Goal: Information Seeking & Learning: Learn about a topic

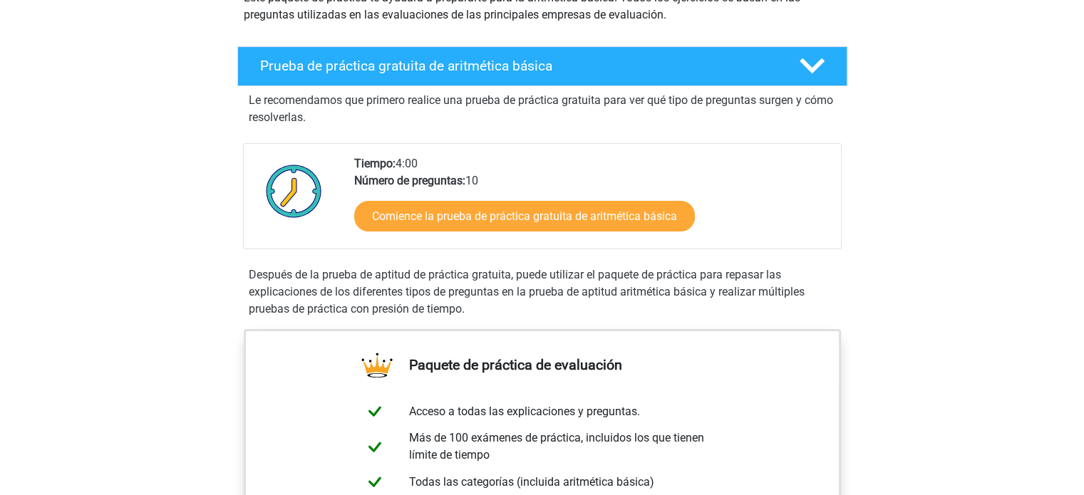
scroll to position [193, 0]
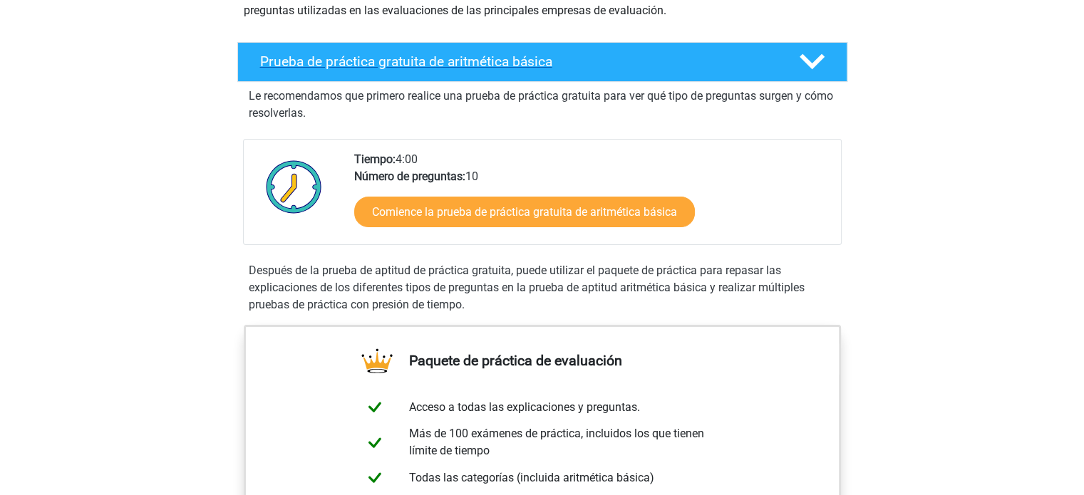
click at [811, 63] on polygon at bounding box center [811, 62] width 25 height 16
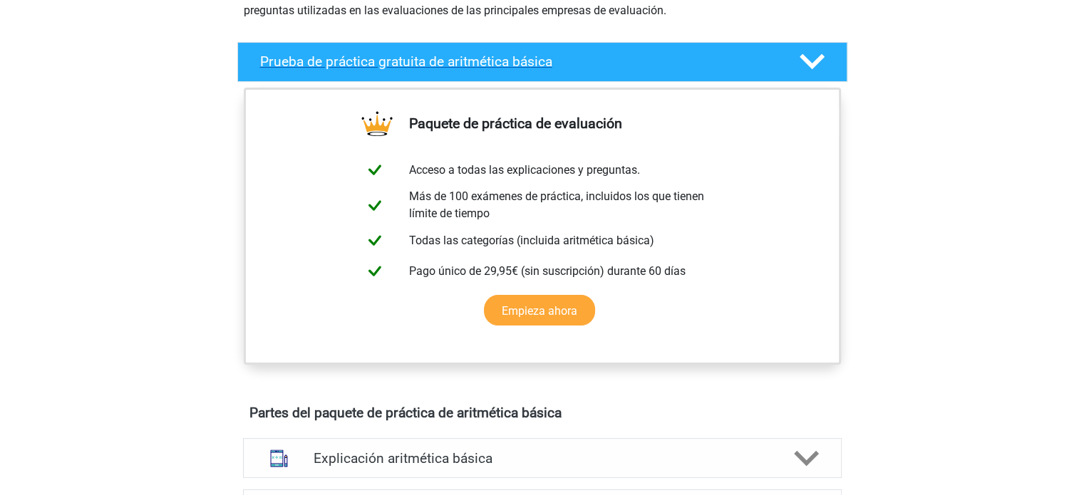
click at [811, 63] on polygon at bounding box center [811, 62] width 25 height 16
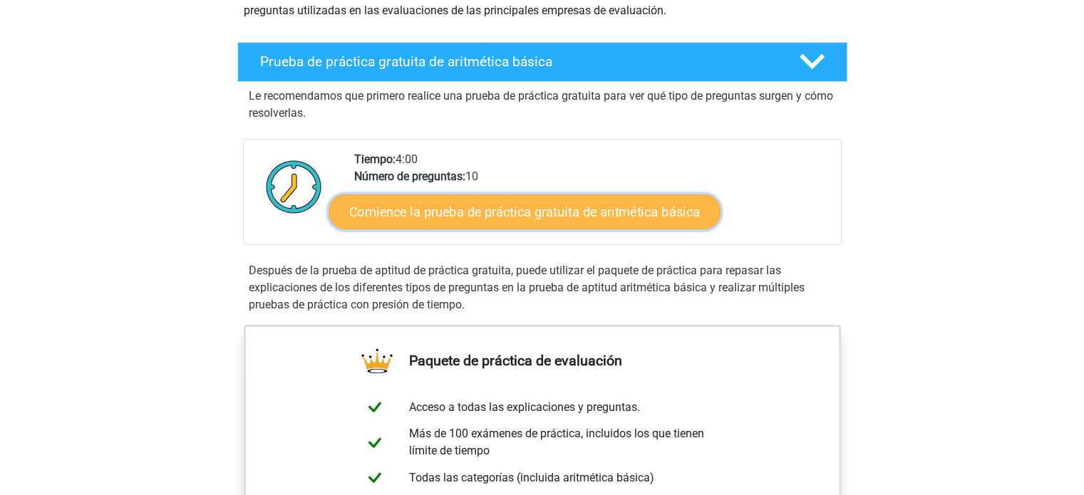
click at [489, 210] on font "Comience la prueba de práctica gratuita de aritmética básica" at bounding box center [524, 212] width 351 height 16
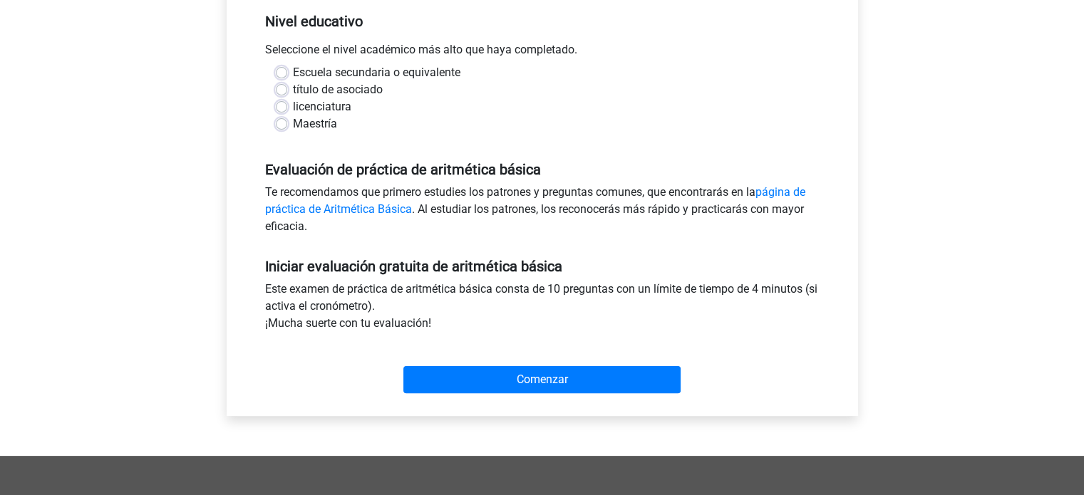
scroll to position [302, 0]
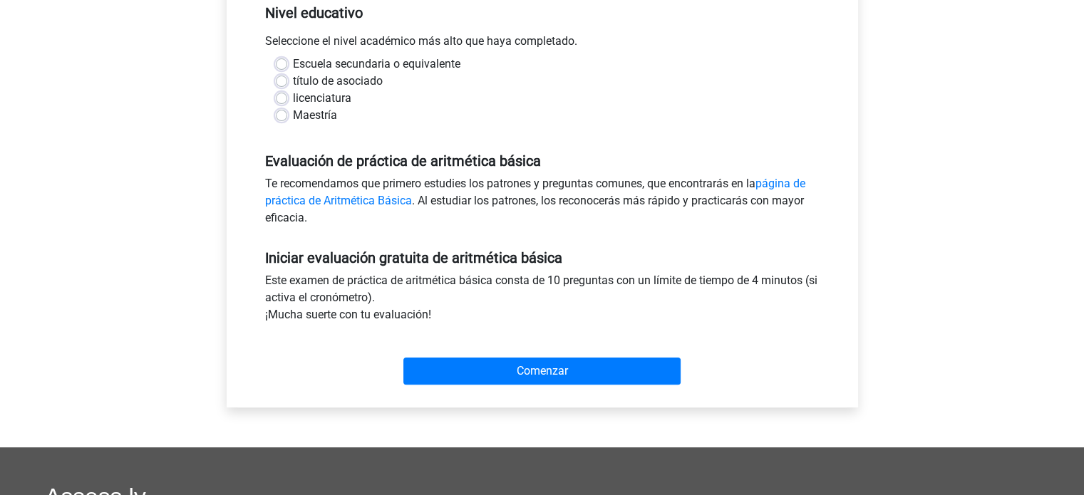
click at [293, 65] on label "Escuela secundaria o equivalente" at bounding box center [376, 64] width 167 height 17
click at [281, 65] on input "Escuela secundaria o equivalente" at bounding box center [281, 63] width 11 height 14
radio input "true"
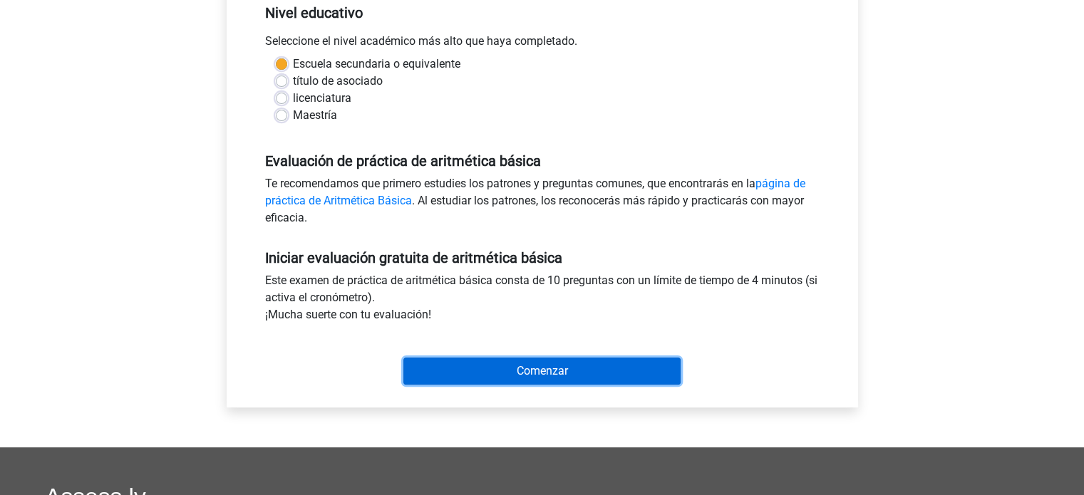
click at [490, 370] on input "Comenzar" at bounding box center [541, 371] width 277 height 27
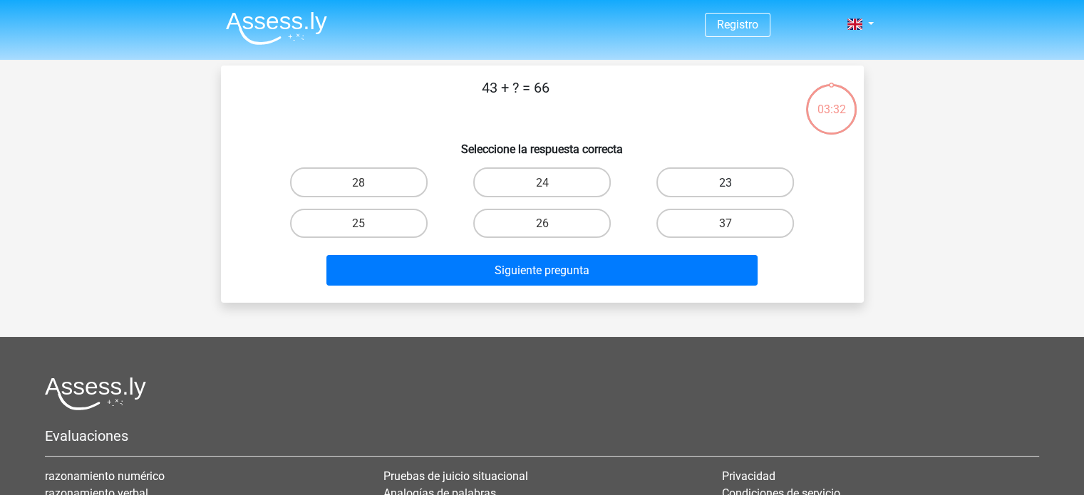
click at [707, 192] on label "23" at bounding box center [724, 181] width 137 height 29
click at [725, 191] on input "23" at bounding box center [729, 186] width 9 height 9
radio input "true"
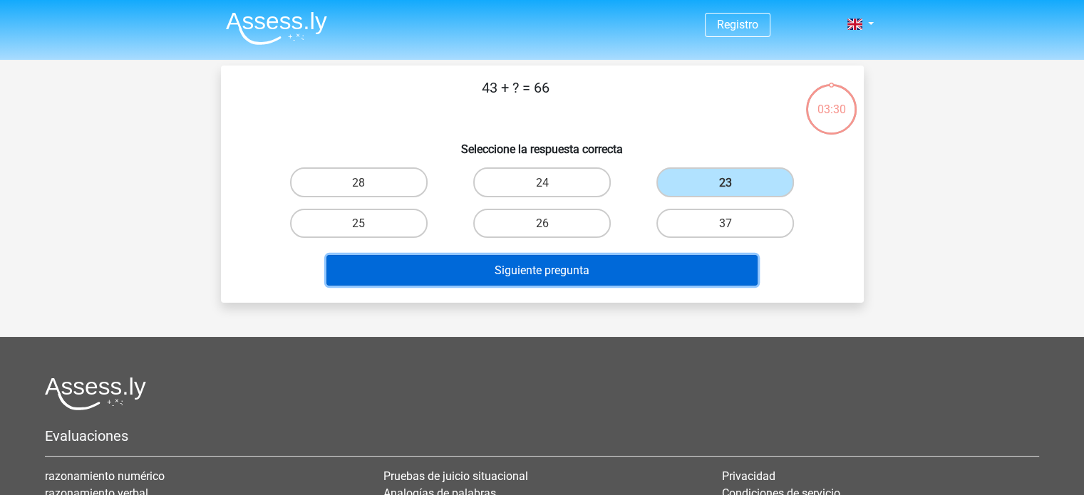
click at [556, 268] on font "Siguiente pregunta" at bounding box center [541, 271] width 95 height 14
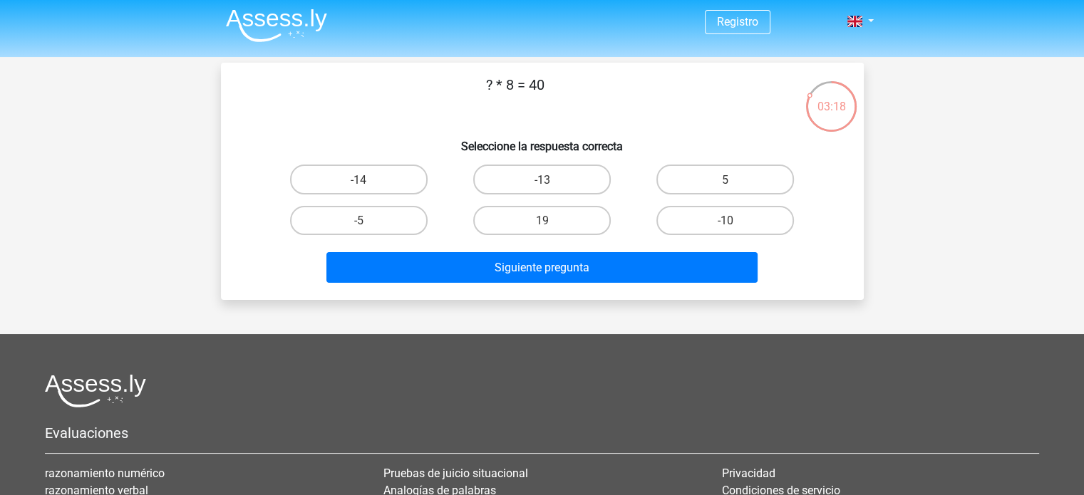
scroll to position [5, 0]
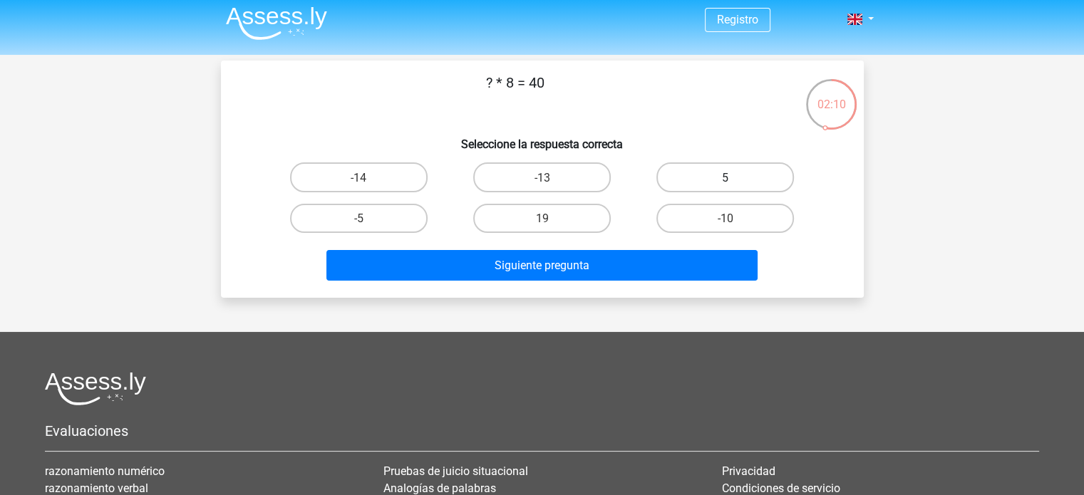
click at [682, 178] on label "5" at bounding box center [724, 176] width 137 height 29
click at [725, 178] on input "5" at bounding box center [729, 181] width 9 height 9
radio input "true"
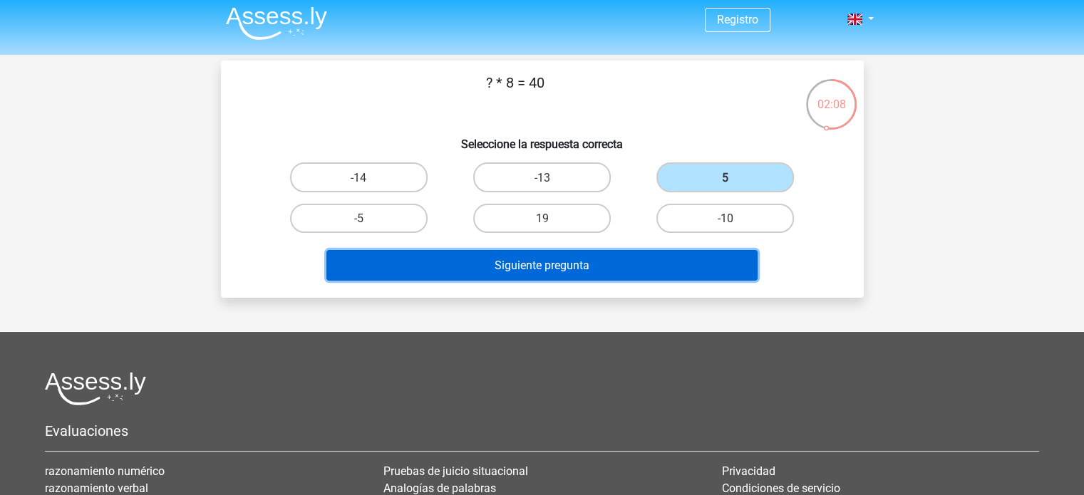
click at [617, 254] on button "Siguiente pregunta" at bounding box center [541, 265] width 431 height 31
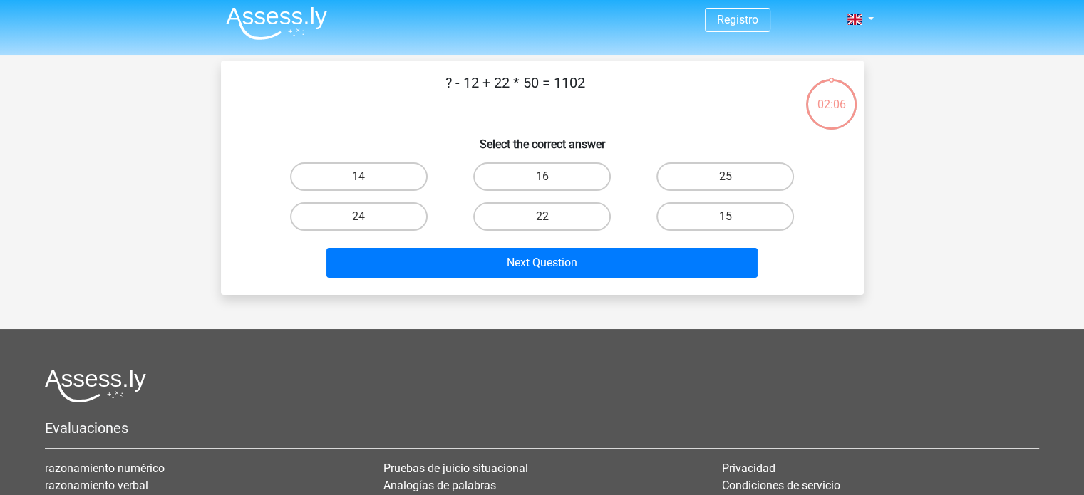
scroll to position [66, 0]
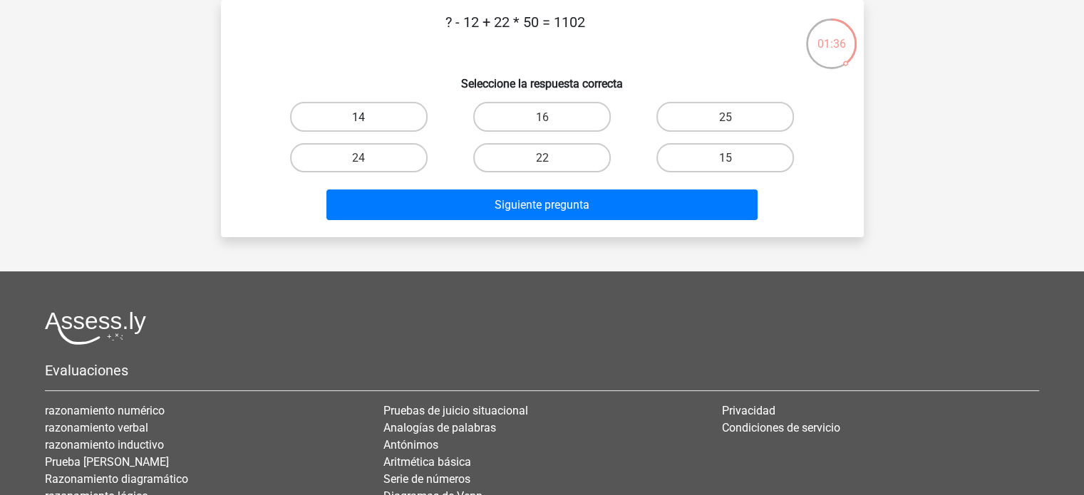
click at [385, 118] on label "14" at bounding box center [358, 116] width 137 height 29
click at [368, 118] on input "14" at bounding box center [362, 120] width 9 height 9
radio input "true"
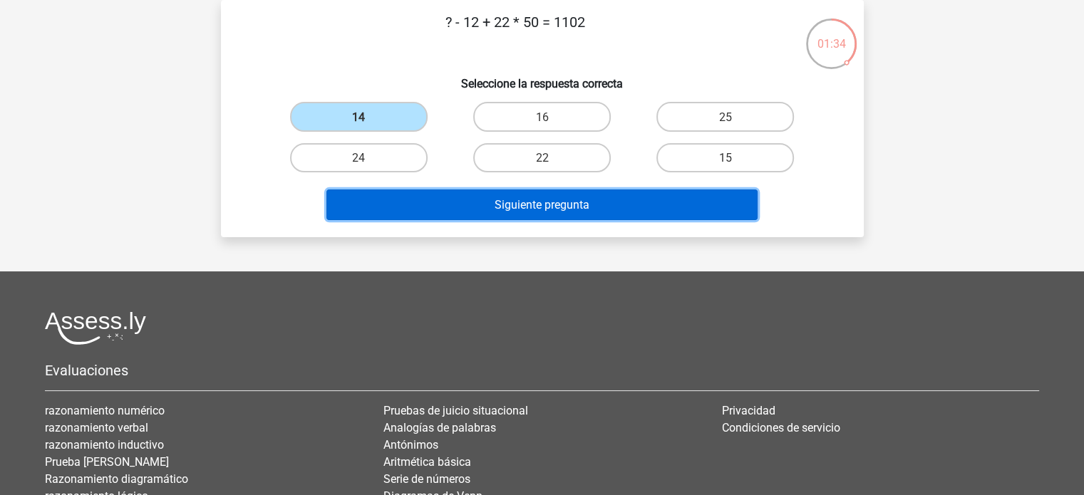
click at [519, 207] on font "Siguiente pregunta" at bounding box center [541, 205] width 95 height 14
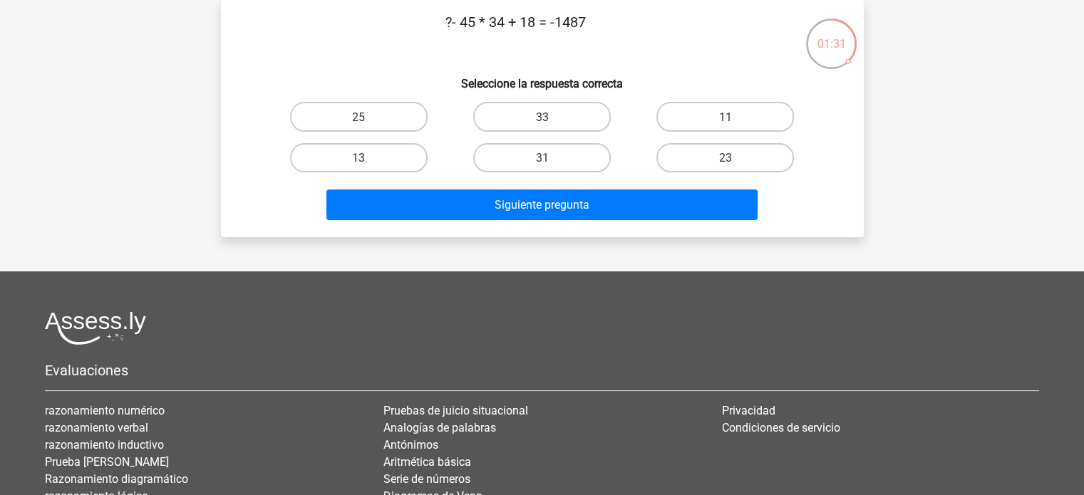
scroll to position [0, 0]
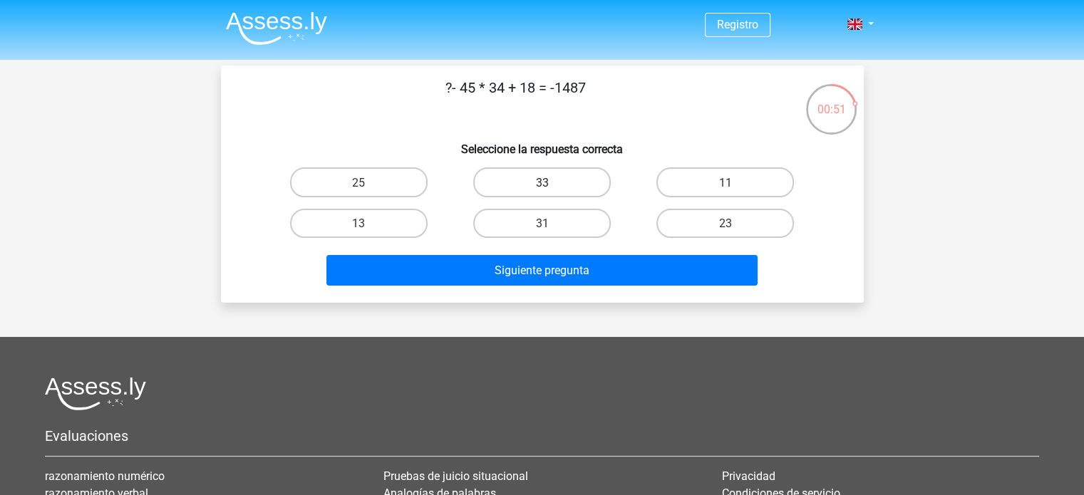
click at [573, 185] on label "33" at bounding box center [541, 181] width 137 height 29
click at [551, 185] on input "33" at bounding box center [545, 186] width 9 height 9
radio input "true"
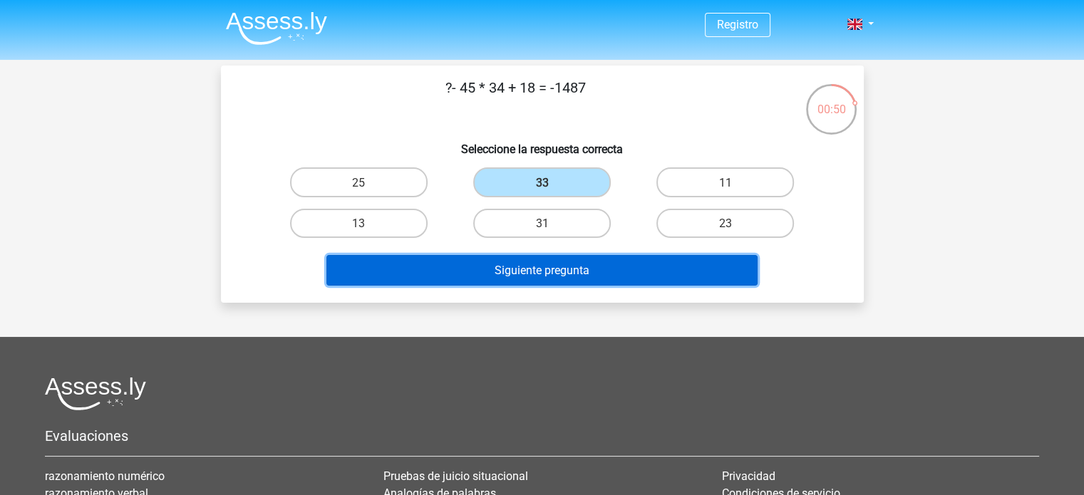
click at [527, 273] on font "Siguiente pregunta" at bounding box center [541, 271] width 95 height 14
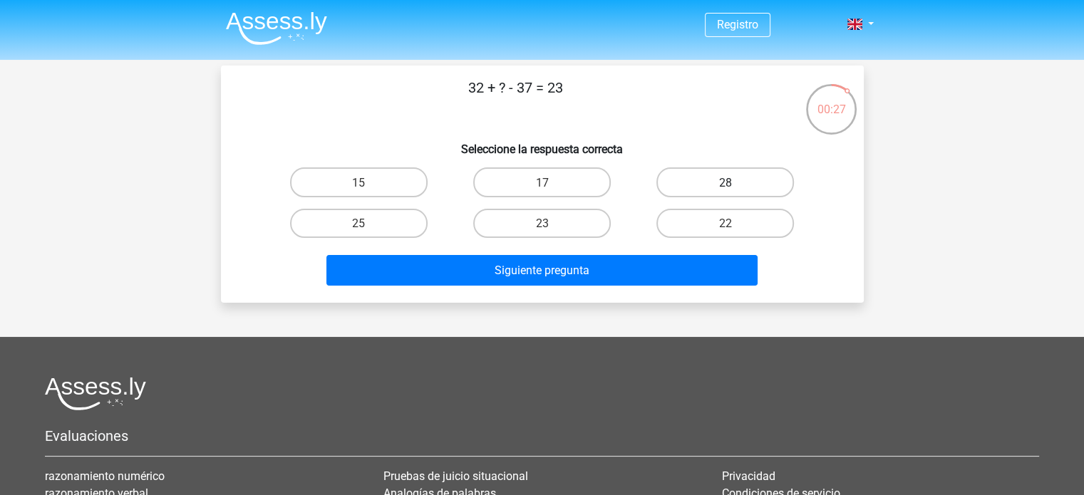
click at [754, 185] on label "28" at bounding box center [724, 181] width 137 height 29
click at [735, 185] on input "28" at bounding box center [729, 186] width 9 height 9
radio input "true"
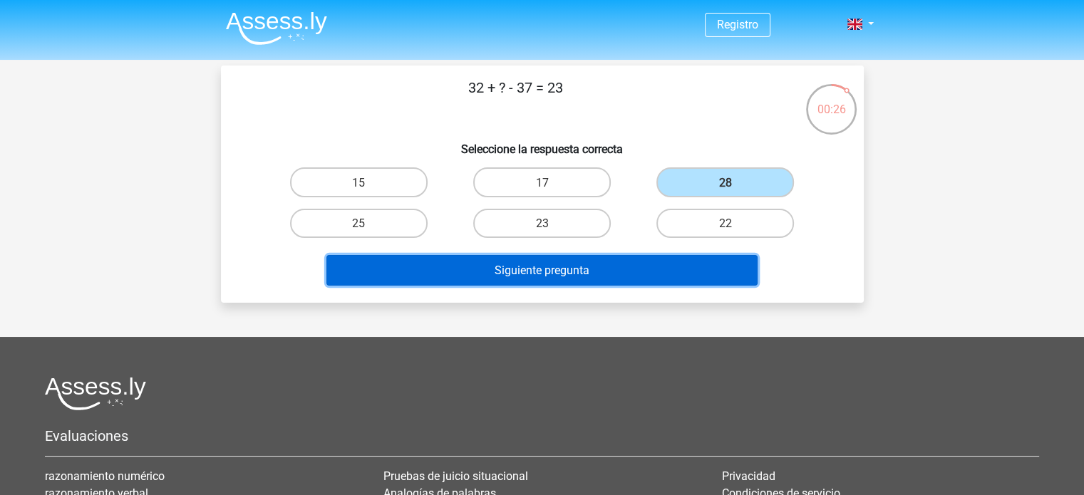
click at [623, 273] on button "Siguiente pregunta" at bounding box center [541, 270] width 431 height 31
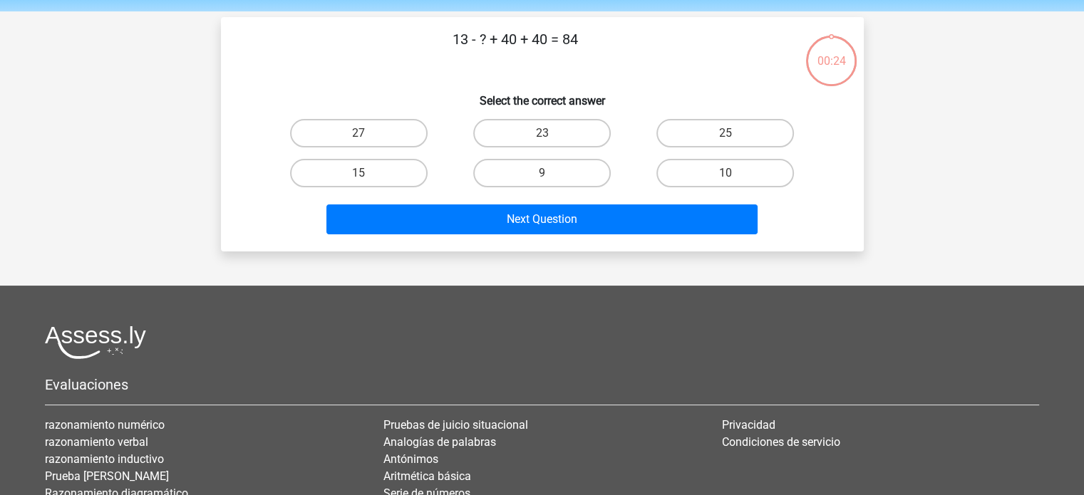
scroll to position [66, 0]
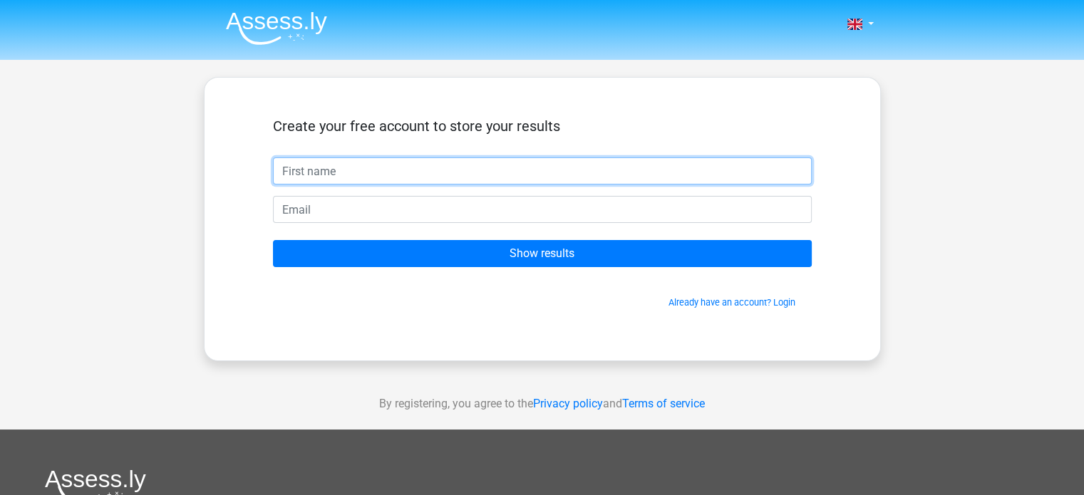
click at [469, 170] on input "text" at bounding box center [542, 170] width 539 height 27
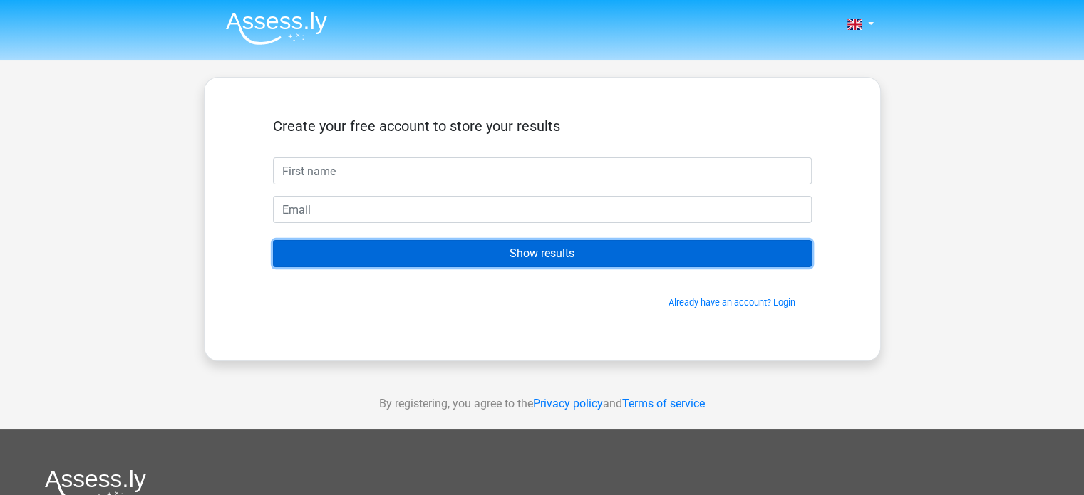
click at [350, 253] on input "Show results" at bounding box center [542, 253] width 539 height 27
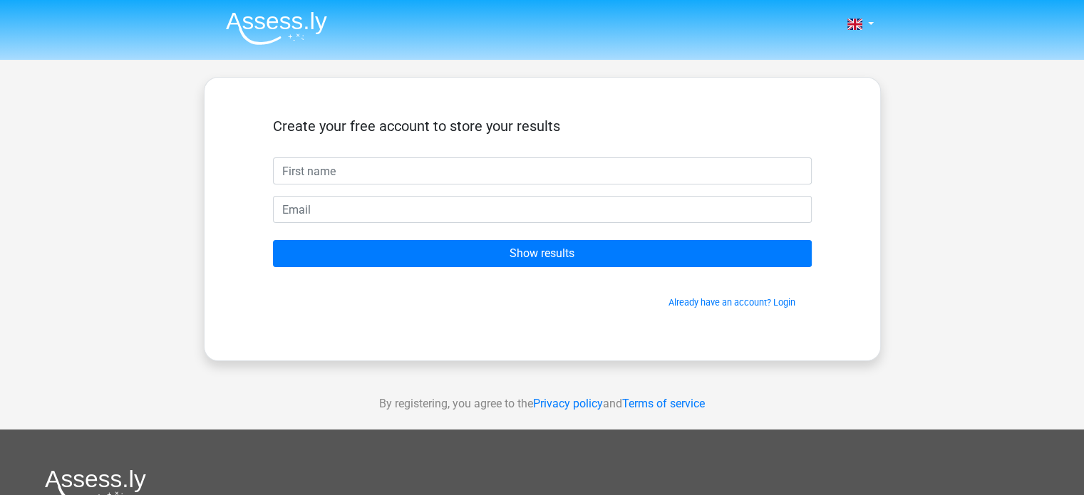
click at [653, 99] on div "Create your free account to store your results Show results Already have an acc…" at bounding box center [542, 219] width 677 height 284
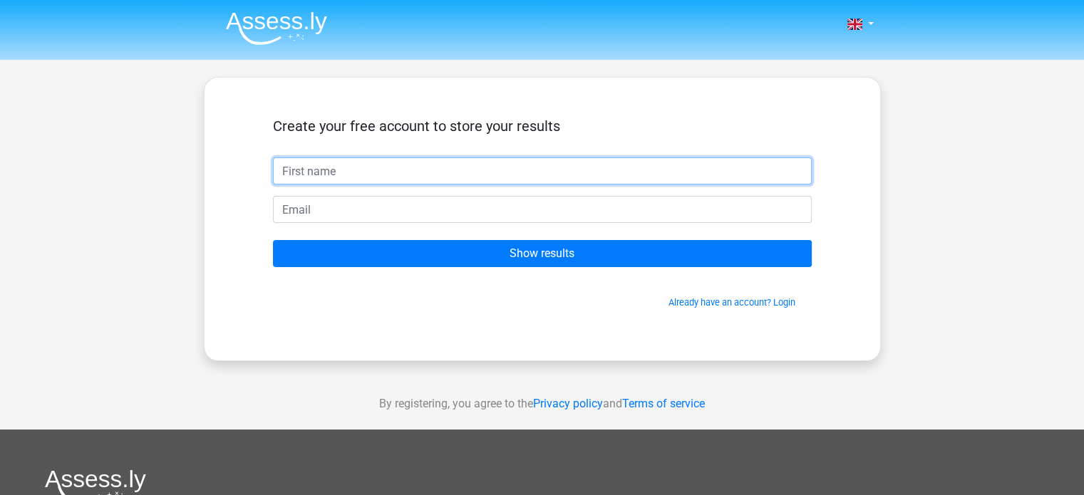
click at [337, 167] on input "text" at bounding box center [542, 170] width 539 height 27
type input "[DEMOGRAPHIC_DATA][PERSON_NAME]"
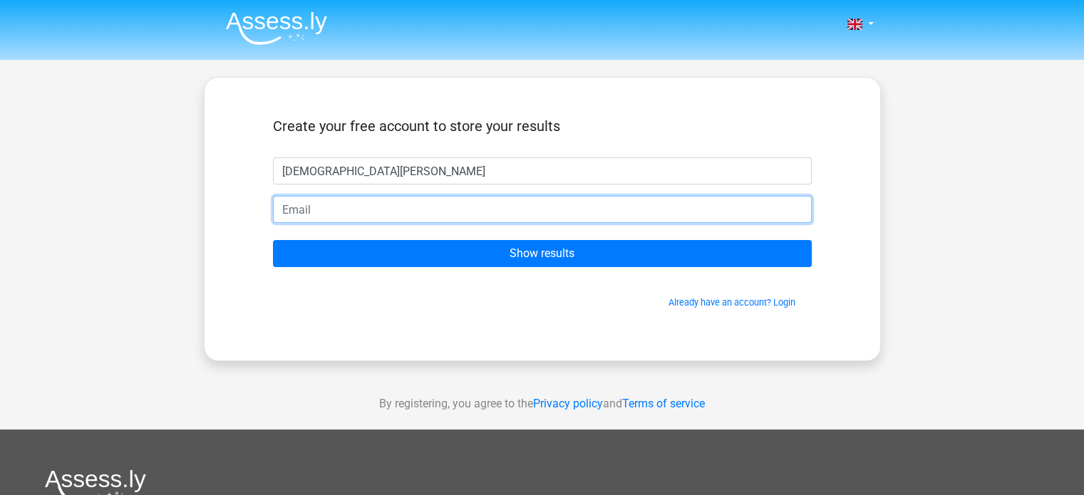
click at [370, 209] on input "email" at bounding box center [542, 209] width 539 height 27
type input "[PERSON_NAME][EMAIL_ADDRESS][DOMAIN_NAME]"
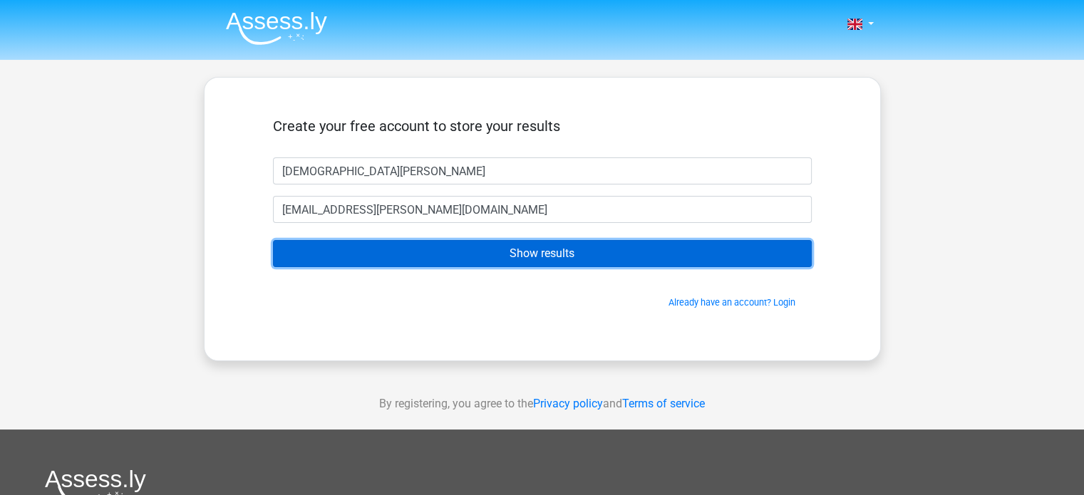
click at [455, 255] on input "Show results" at bounding box center [542, 253] width 539 height 27
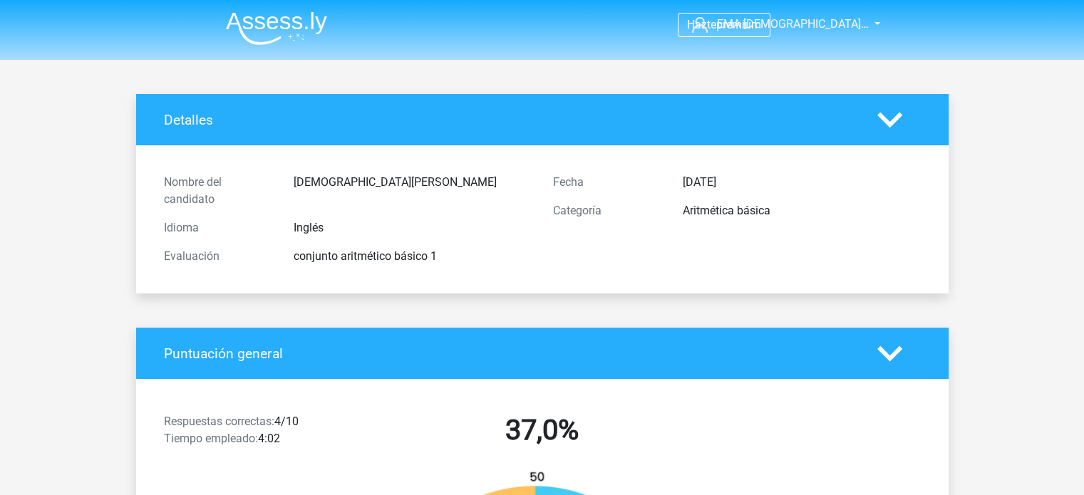
scroll to position [4, 0]
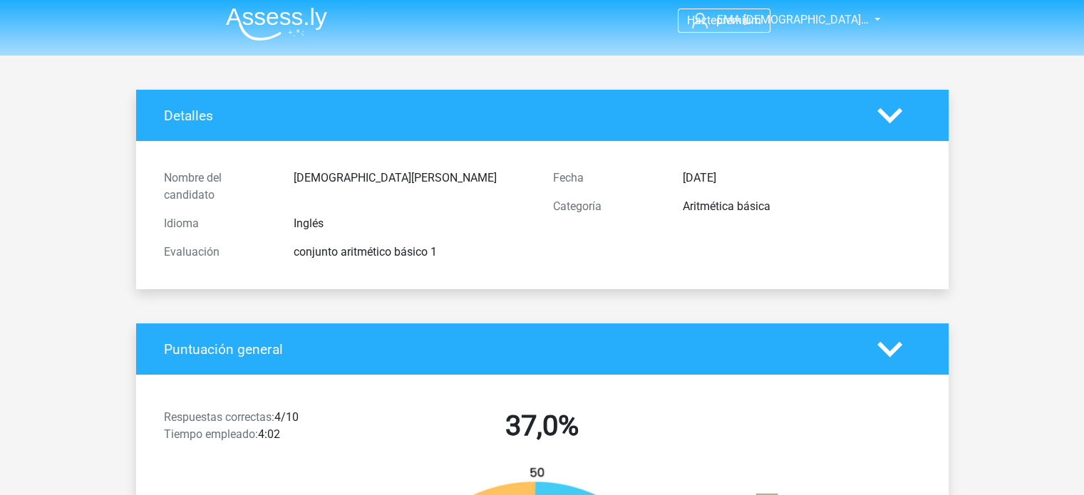
click at [884, 116] on polygon at bounding box center [889, 116] width 25 height 16
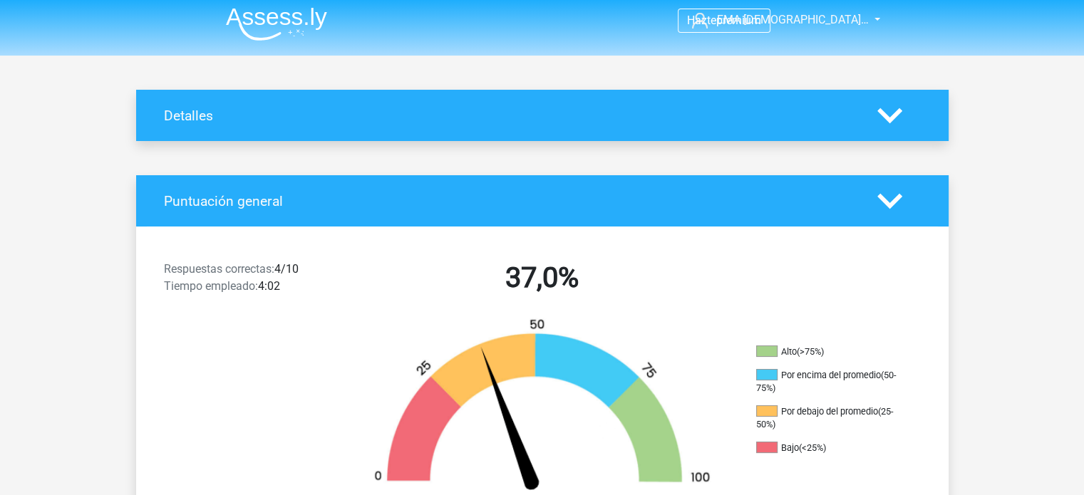
click at [884, 116] on polygon at bounding box center [889, 116] width 25 height 16
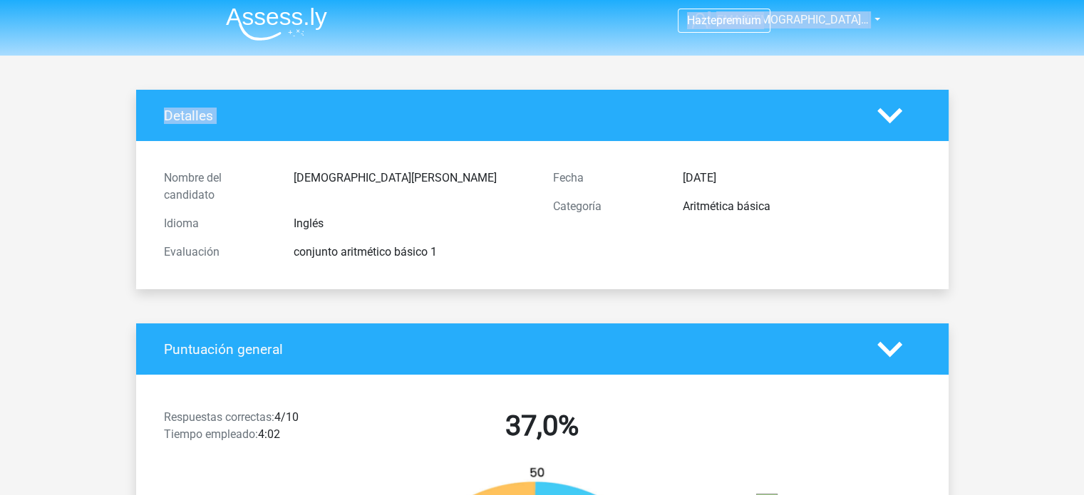
drag, startPoint x: 1083, startPoint y: 34, endPoint x: 1094, endPoint y: 65, distance: 32.4
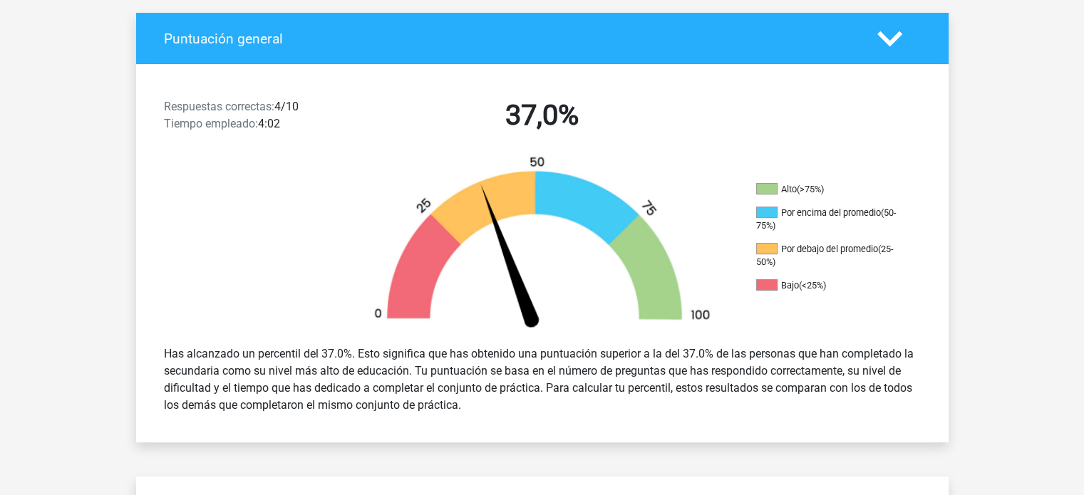
scroll to position [331, 0]
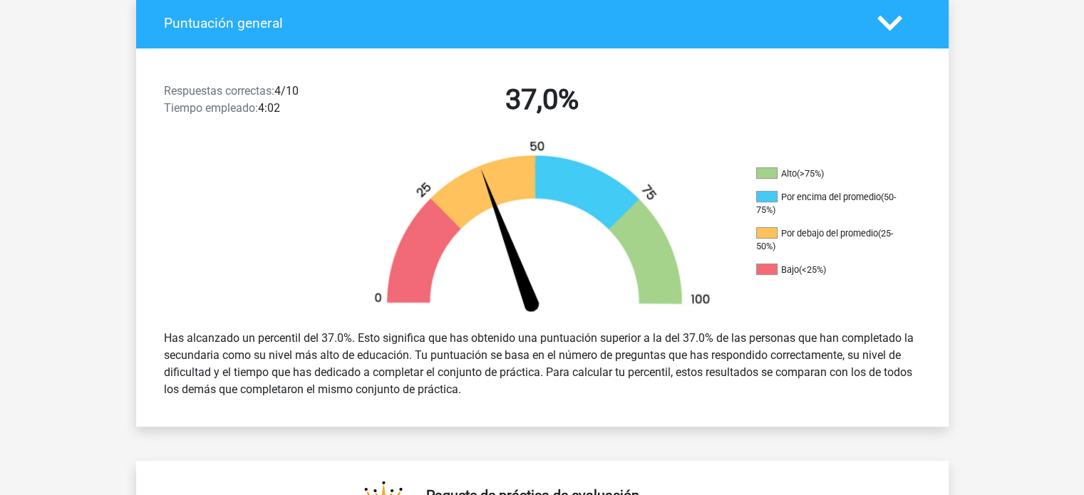
click at [886, 26] on polygon at bounding box center [889, 23] width 25 height 16
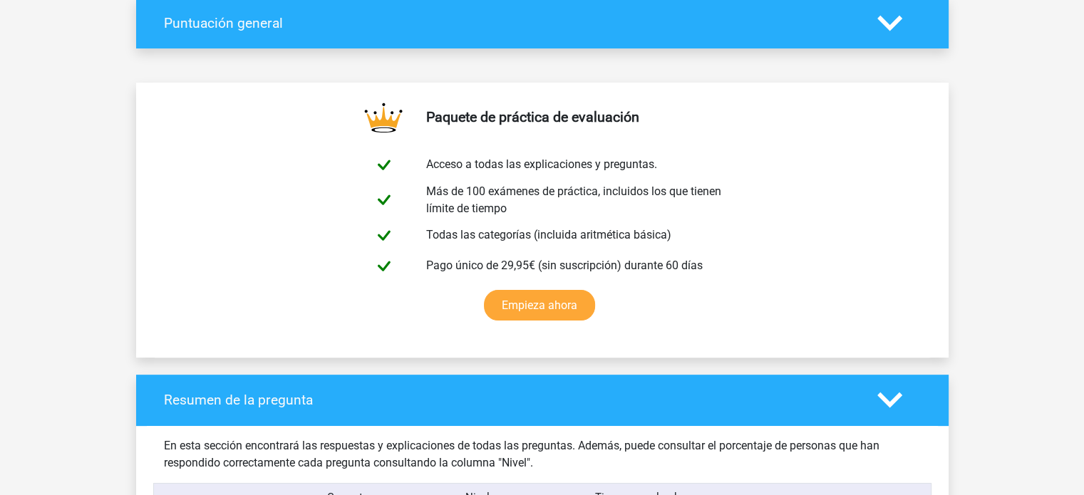
click at [886, 26] on polygon at bounding box center [889, 23] width 25 height 16
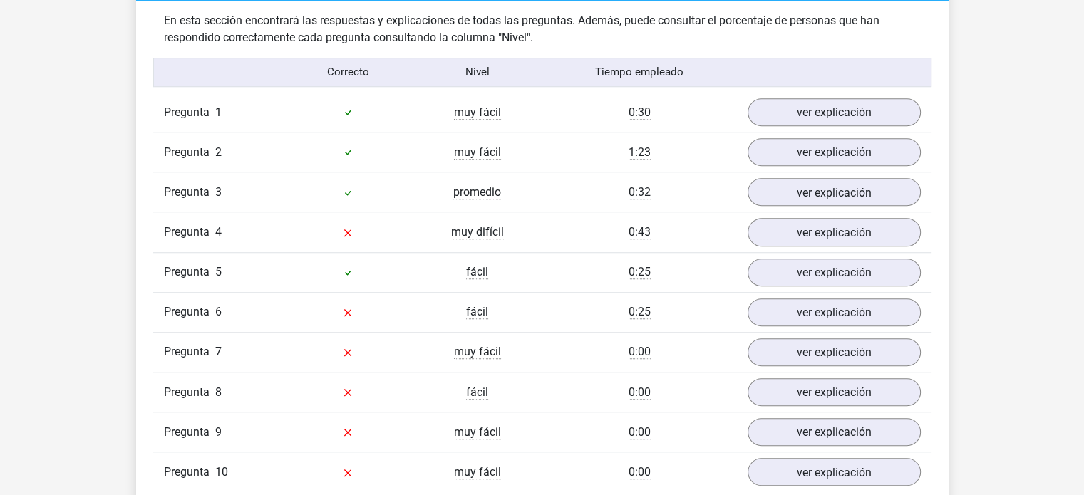
scroll to position [1141, 0]
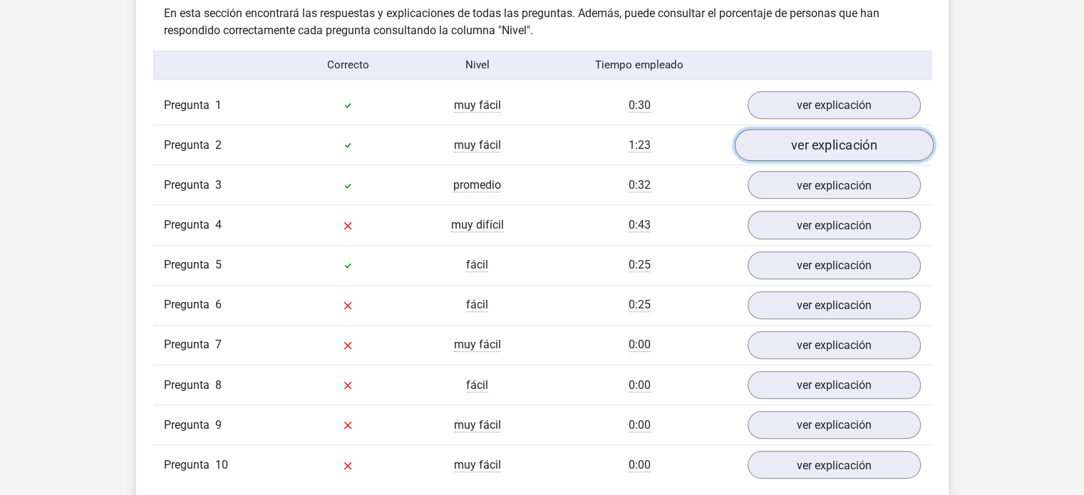
click at [827, 149] on font "ver explicación" at bounding box center [834, 145] width 86 height 16
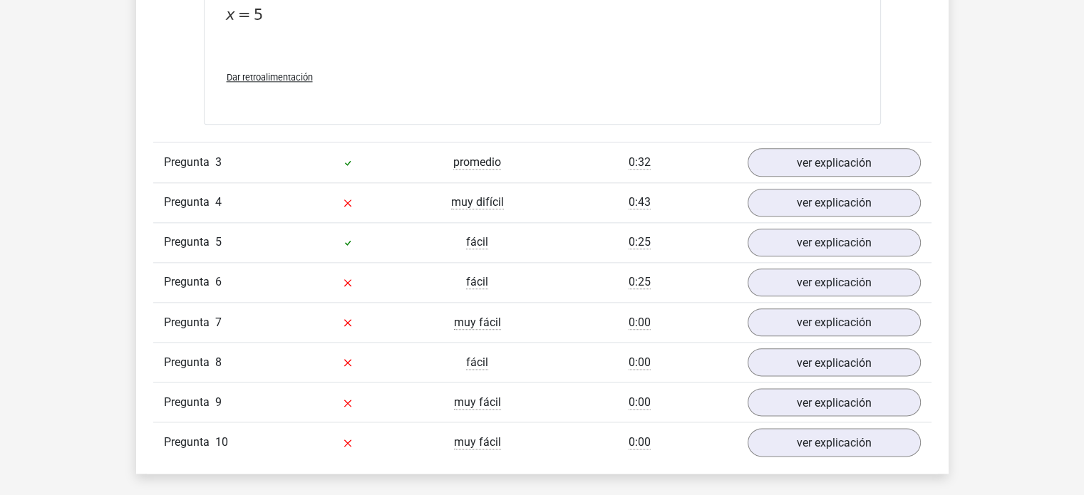
scroll to position [1684, 0]
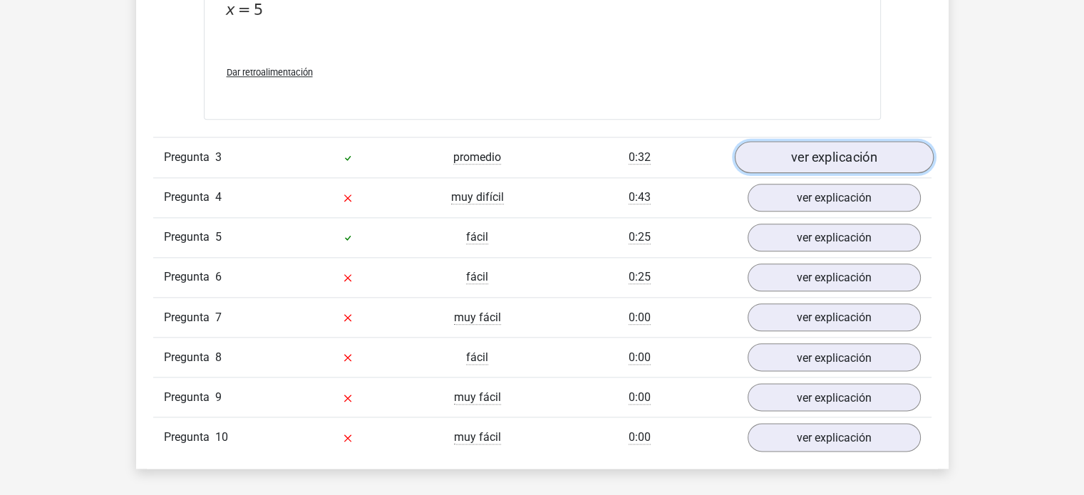
click at [836, 155] on font "ver explicación" at bounding box center [834, 158] width 86 height 16
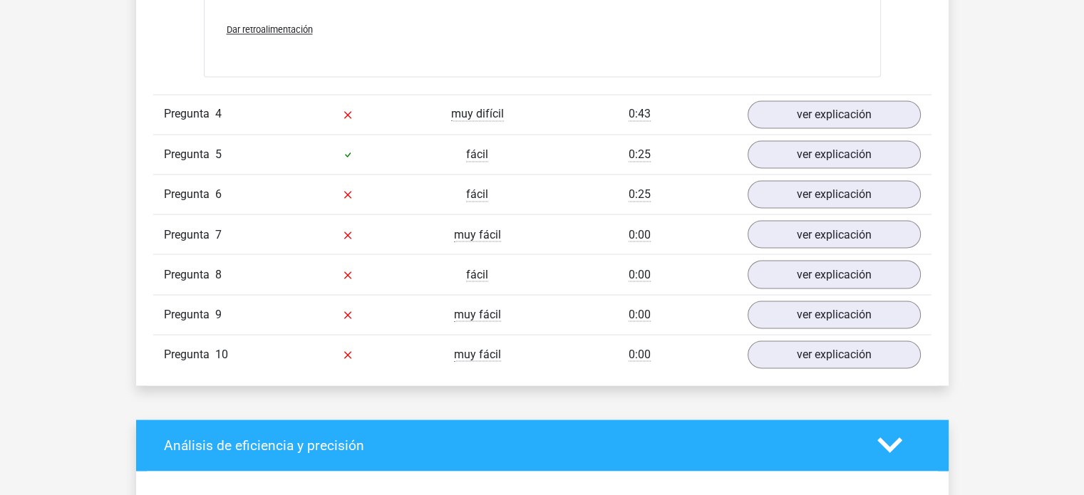
scroll to position [2499, 0]
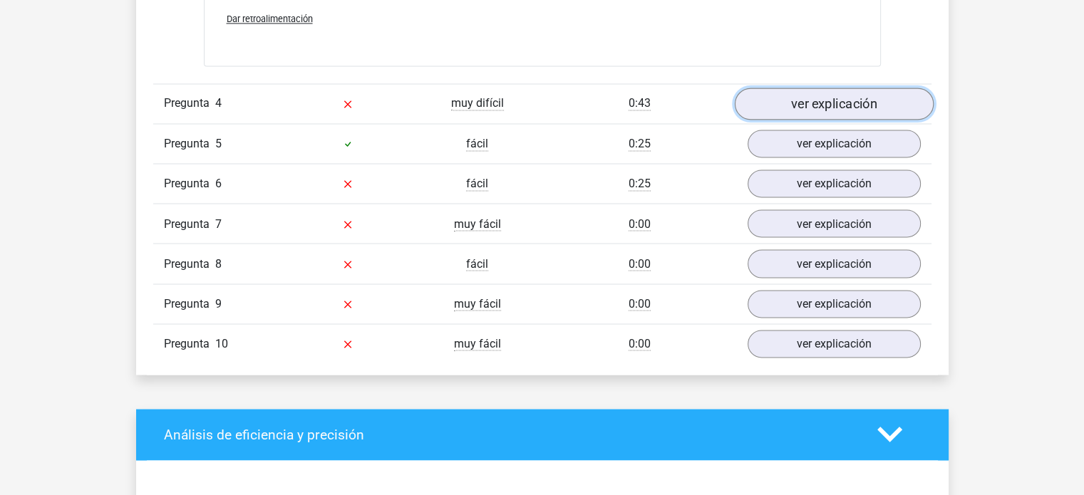
click at [887, 105] on link "ver explicación" at bounding box center [833, 104] width 199 height 32
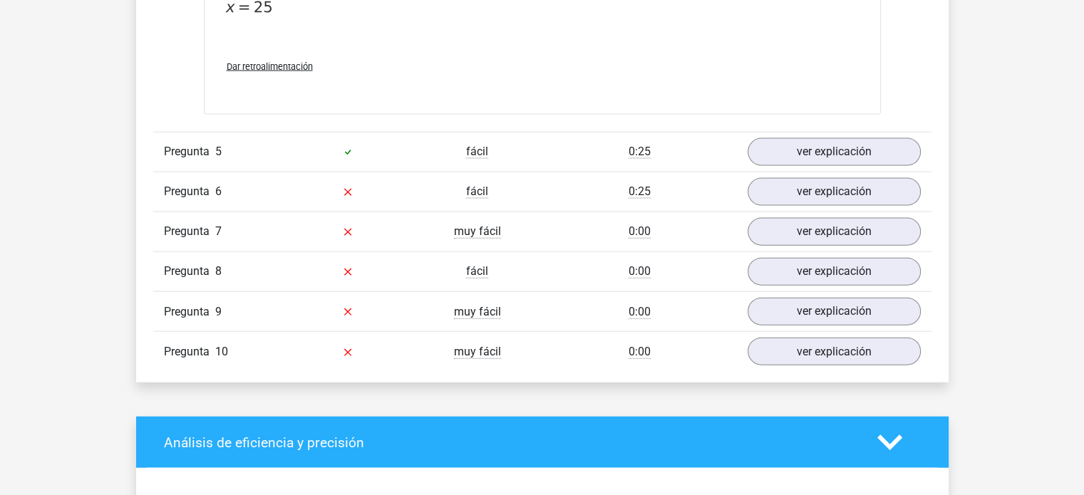
scroll to position [3166, 0]
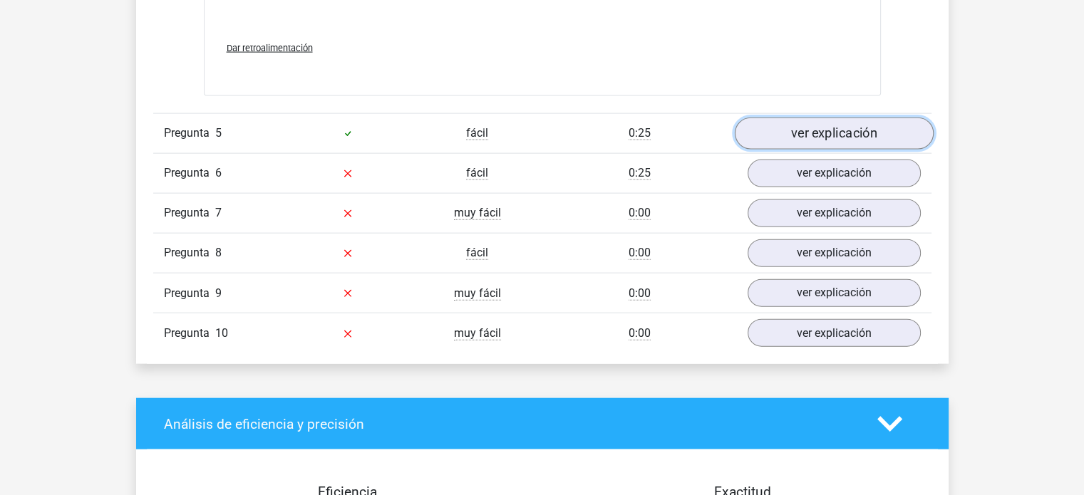
click at [865, 139] on font "ver explicación" at bounding box center [834, 133] width 86 height 16
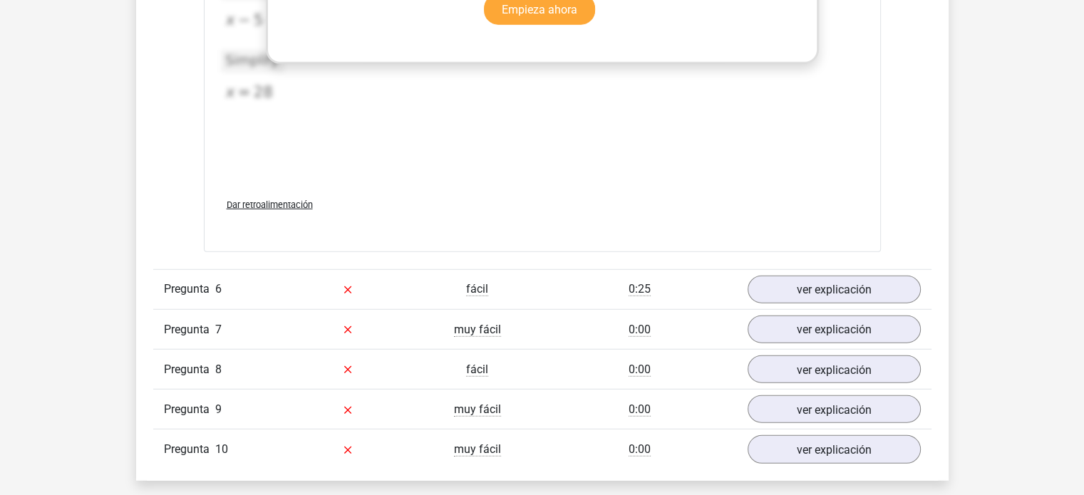
scroll to position [3910, 0]
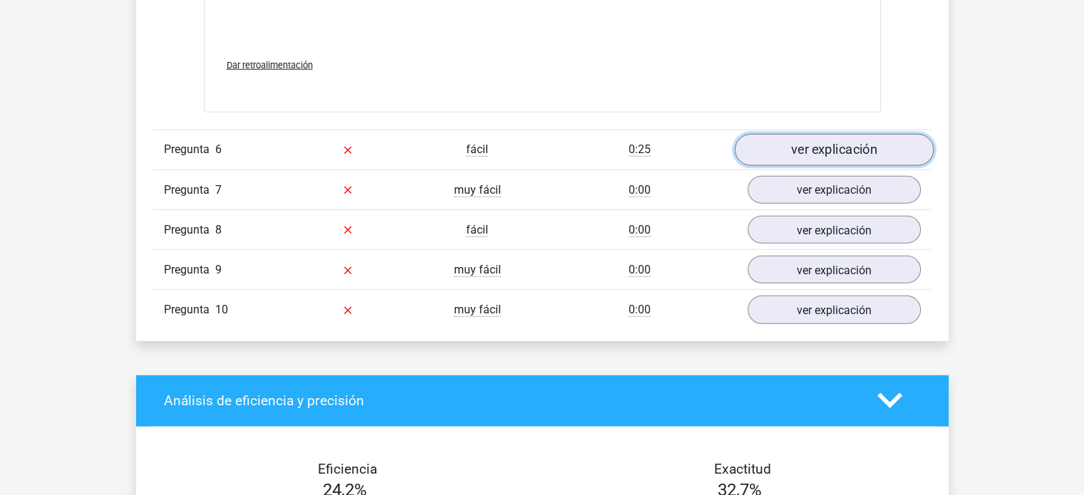
click at [845, 145] on font "ver explicación" at bounding box center [834, 150] width 86 height 16
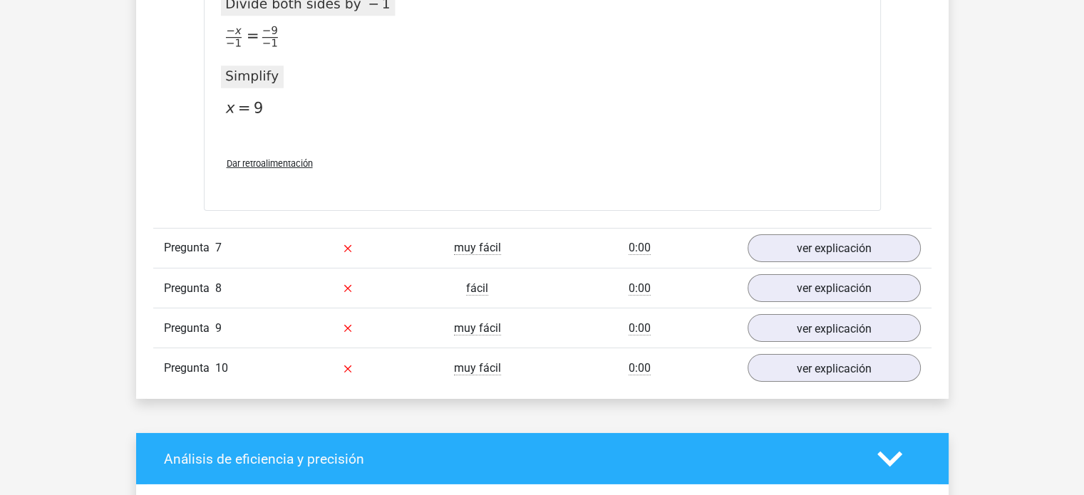
scroll to position [4665, 0]
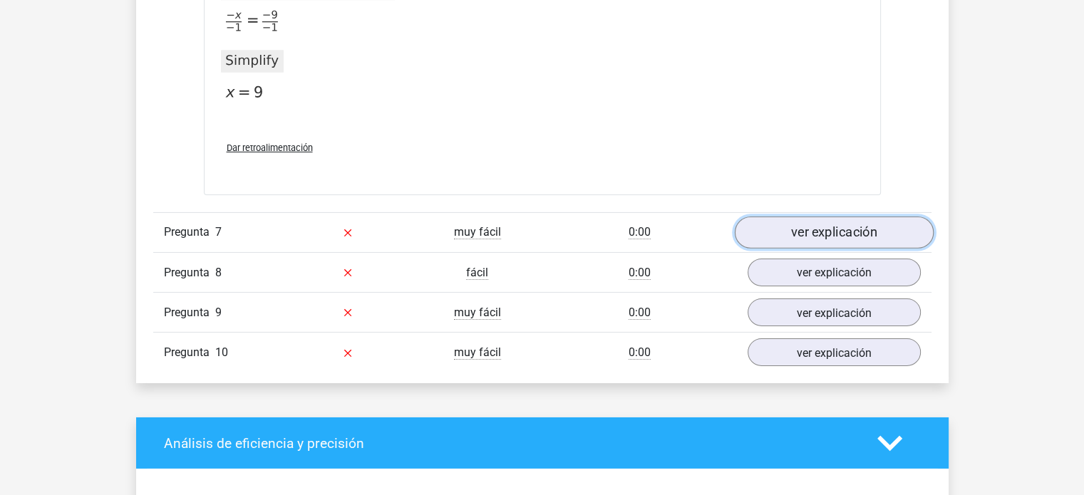
click at [856, 234] on font "ver explicación" at bounding box center [834, 233] width 86 height 16
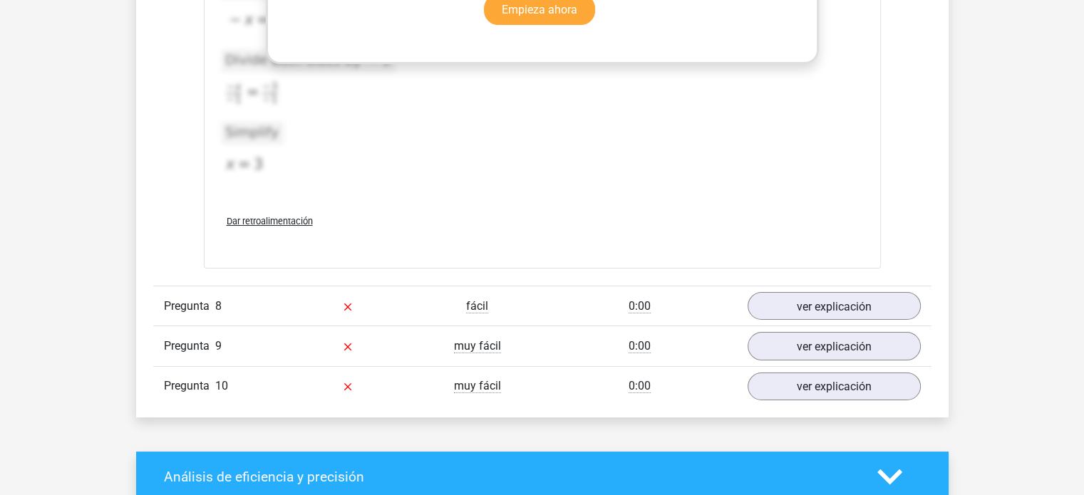
scroll to position [5352, 0]
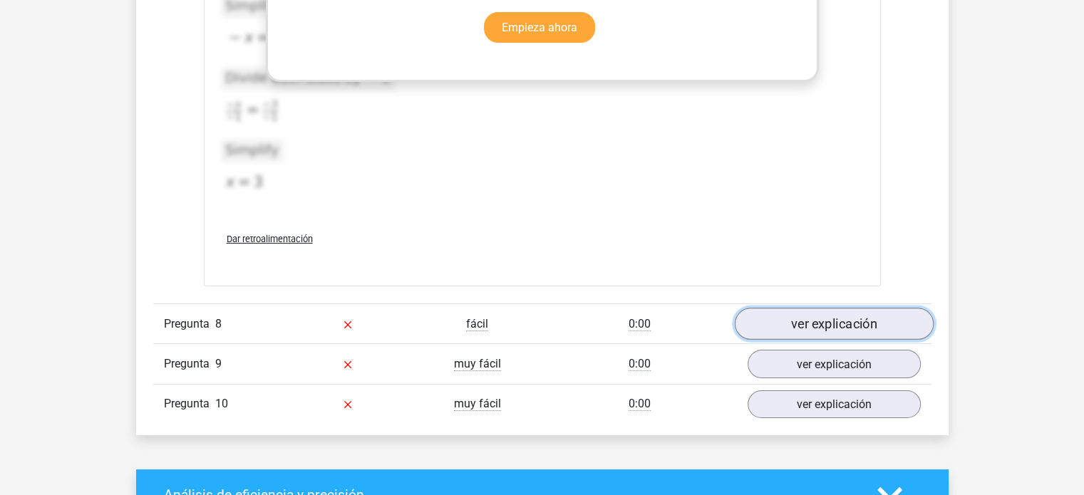
click at [902, 325] on link "ver explicación" at bounding box center [833, 324] width 199 height 32
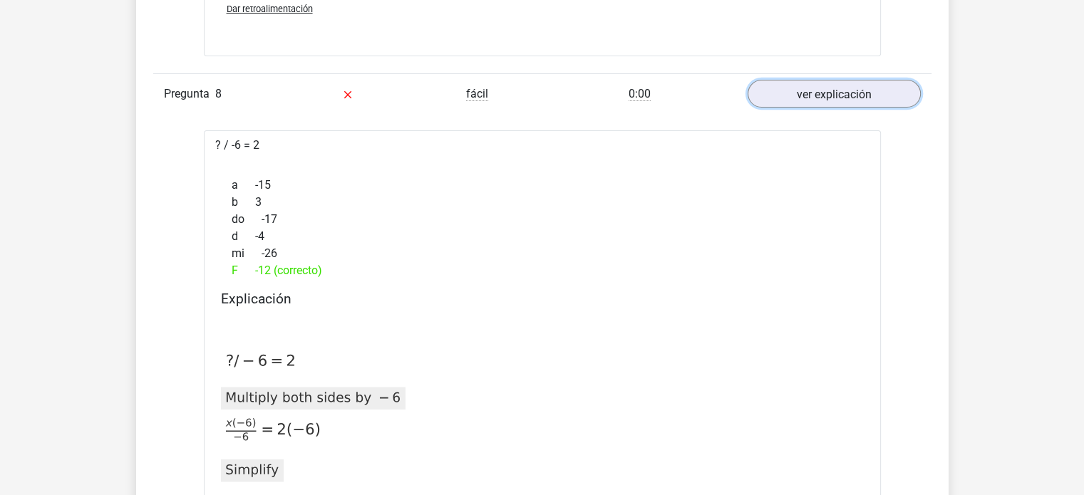
scroll to position [5629, 0]
